Goal: Download file/media

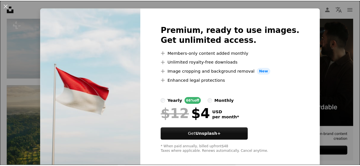
scroll to position [16, 0]
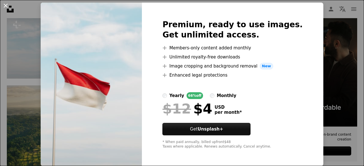
click at [5, 7] on button "An X shape" at bounding box center [5, 5] width 7 height 7
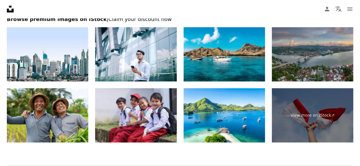
scroll to position [1009, 0]
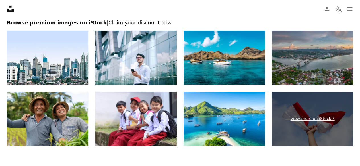
click at [323, 103] on link "View more on iStock ↗" at bounding box center [311, 119] width 81 height 54
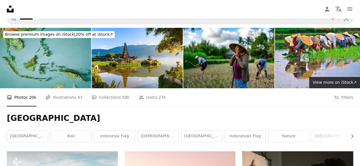
scroll to position [0, 0]
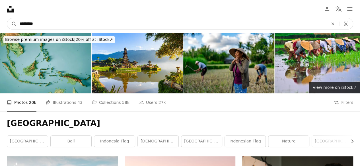
click at [72, 28] on input "*********" at bounding box center [171, 23] width 309 height 11
type input "**********"
click at [7, 18] on button "A magnifying glass" at bounding box center [12, 23] width 10 height 11
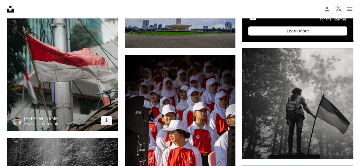
scroll to position [256, 0]
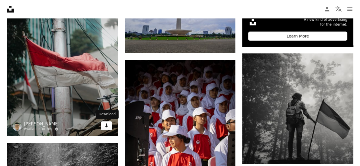
click at [107, 127] on icon "Arrow pointing down" at bounding box center [106, 125] width 5 height 7
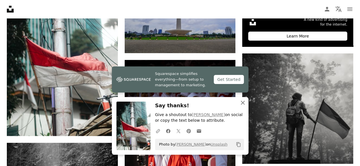
click at [245, 102] on icon "An X shape" at bounding box center [242, 102] width 7 height 7
